Goal: Information Seeking & Learning: Compare options

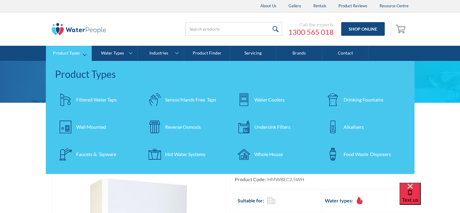
click at [92, 128] on div "Wall Mounted" at bounding box center [91, 126] width 30 height 7
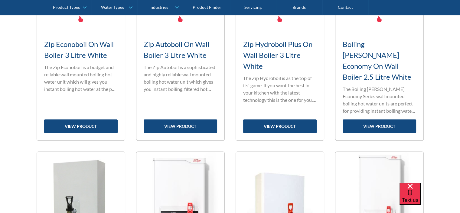
scroll to position [363, 0]
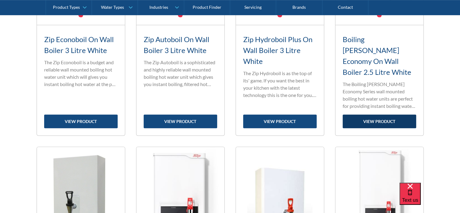
click at [377, 114] on link "view product" at bounding box center [378, 121] width 73 height 14
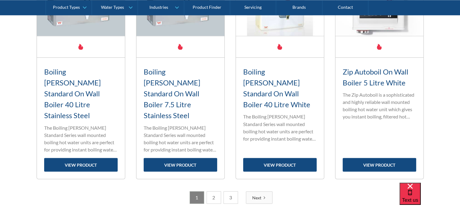
scroll to position [1056, 0]
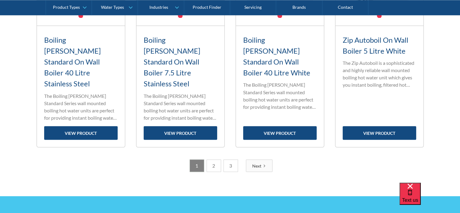
click at [258, 162] on div "Next" at bounding box center [256, 165] width 9 height 6
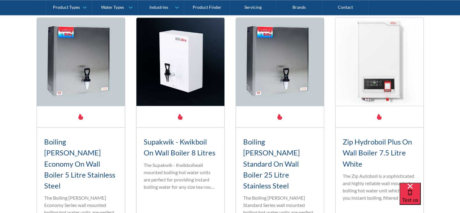
scroll to position [978, 0]
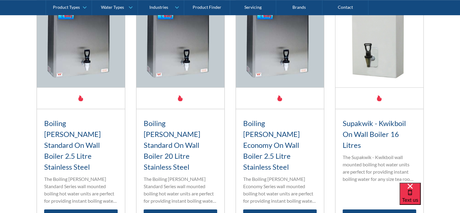
scroll to position [525, 0]
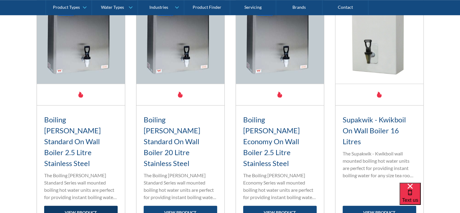
click at [84, 205] on link "view product" at bounding box center [80, 212] width 73 height 14
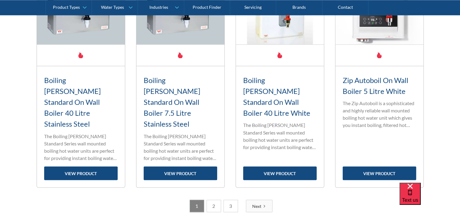
scroll to position [1067, 0]
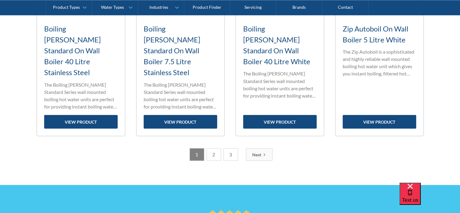
click at [231, 148] on link "3" at bounding box center [230, 154] width 15 height 12
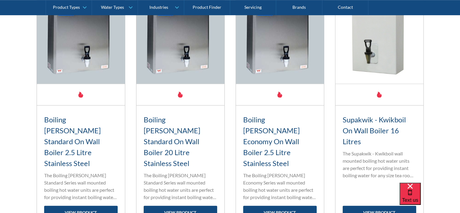
scroll to position [525, 0]
click at [282, 205] on link "view product" at bounding box center [279, 212] width 73 height 14
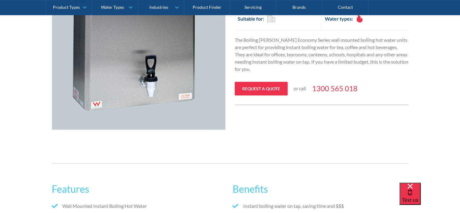
scroll to position [60, 0]
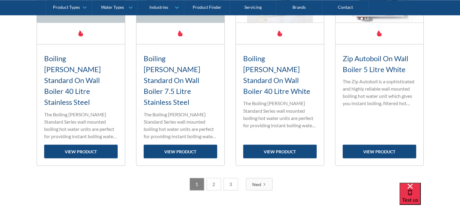
scroll to position [1007, 0]
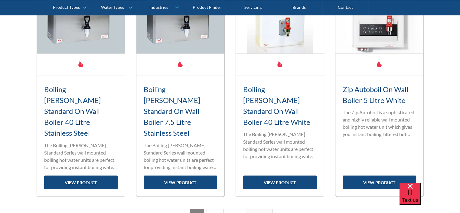
click at [261, 211] on div "Next" at bounding box center [256, 214] width 9 height 6
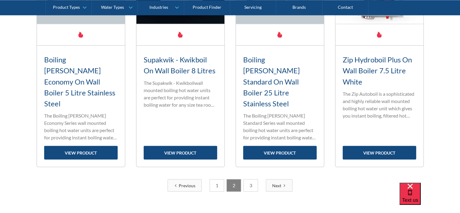
scroll to position [978, 0]
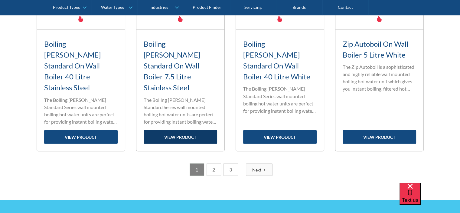
scroll to position [998, 0]
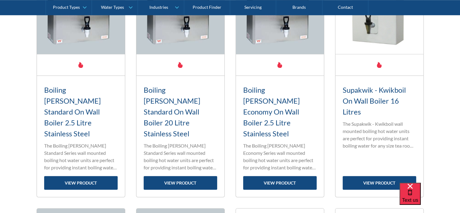
scroll to position [555, 0]
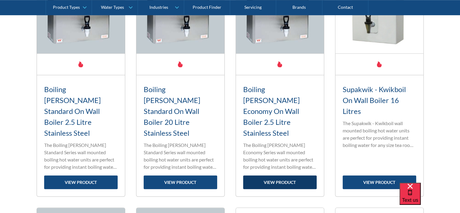
click at [275, 175] on link "view product" at bounding box center [279, 182] width 73 height 14
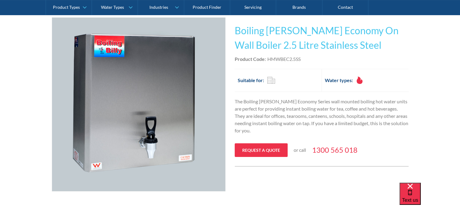
scroll to position [121, 0]
